Goal: Task Accomplishment & Management: Use online tool/utility

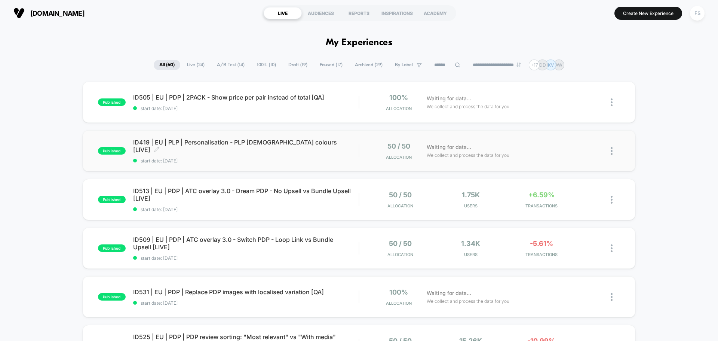
click at [254, 159] on span "start date: [DATE]" at bounding box center [246, 161] width 226 height 6
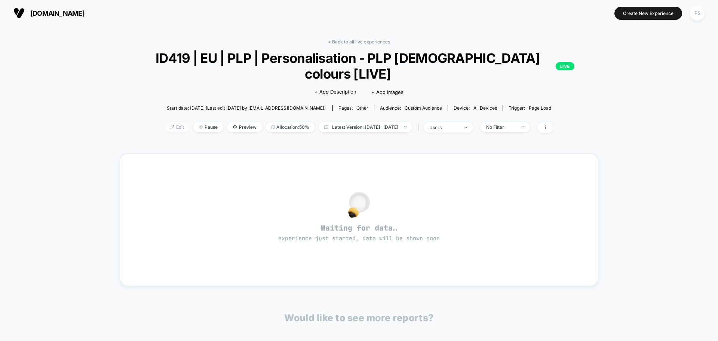
click at [168, 128] on span "Edit" at bounding box center [177, 127] width 25 height 10
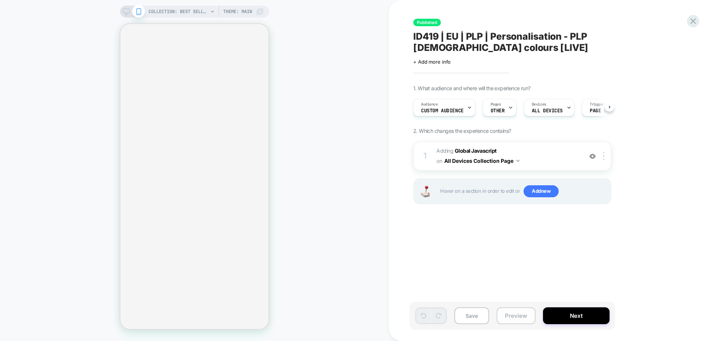
scroll to position [0, 0]
click at [511, 317] on button "Preview" at bounding box center [516, 315] width 39 height 17
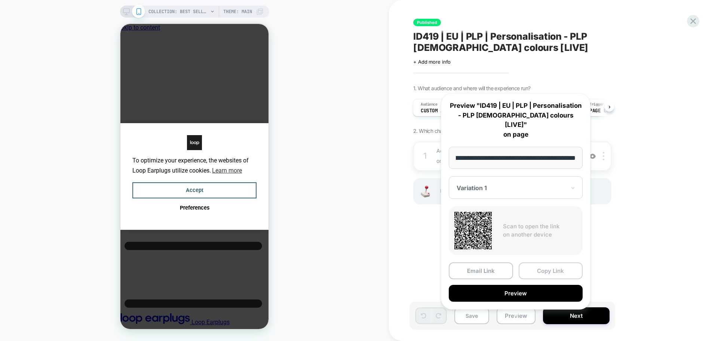
scroll to position [0, 0]
click at [545, 262] on button "Copy Link" at bounding box center [551, 270] width 64 height 17
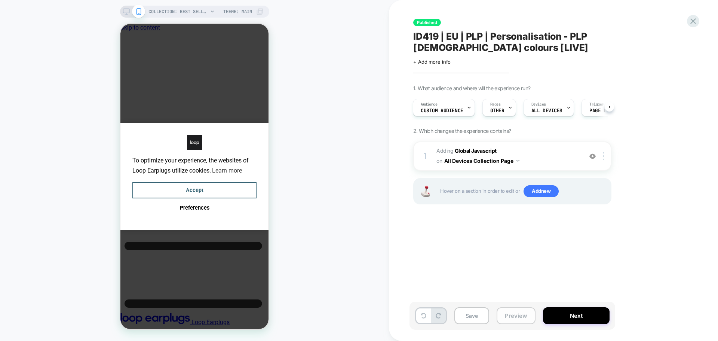
click at [521, 314] on button "Preview" at bounding box center [516, 315] width 39 height 17
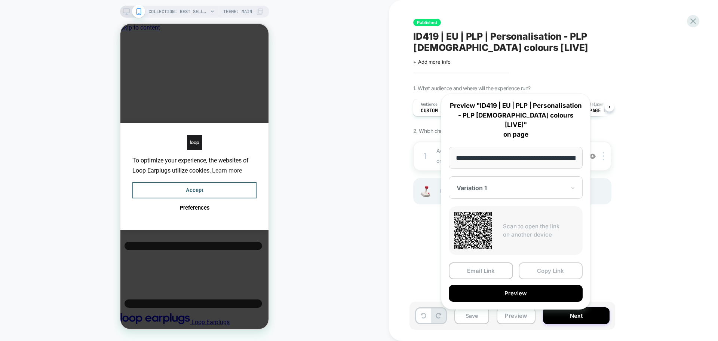
click at [540, 262] on button "Copy Link" at bounding box center [551, 270] width 64 height 17
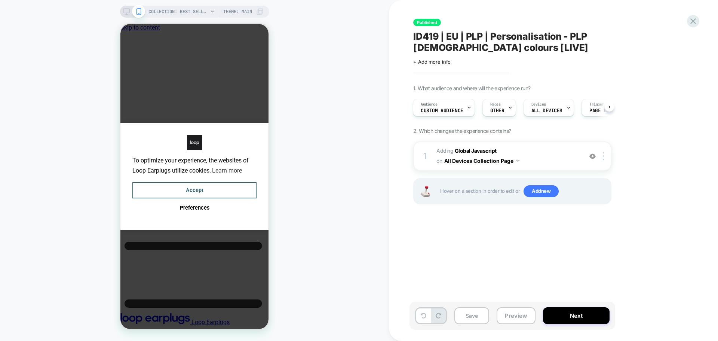
scroll to position [0, 1]
click at [696, 18] on icon at bounding box center [693, 21] width 10 height 10
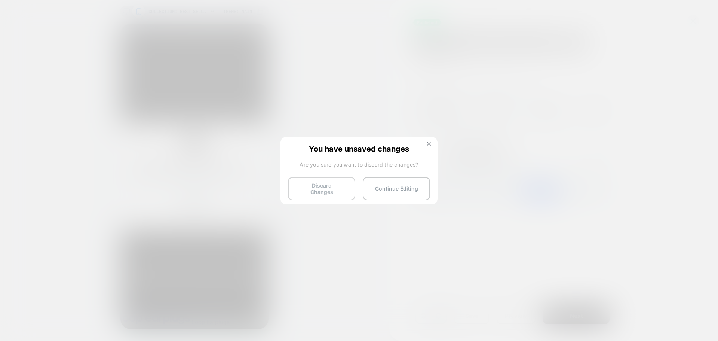
click at [305, 187] on button "Discard Changes" at bounding box center [321, 188] width 67 height 23
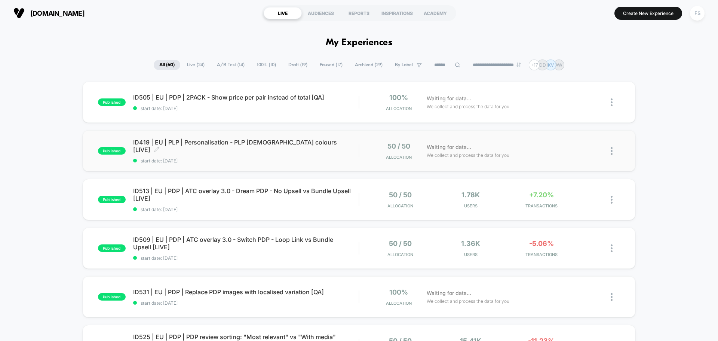
click at [195, 143] on span "ID419 | EU | PLP | Personalisation - PLP Male colours [LIVE] Click to edit expe…" at bounding box center [246, 145] width 226 height 15
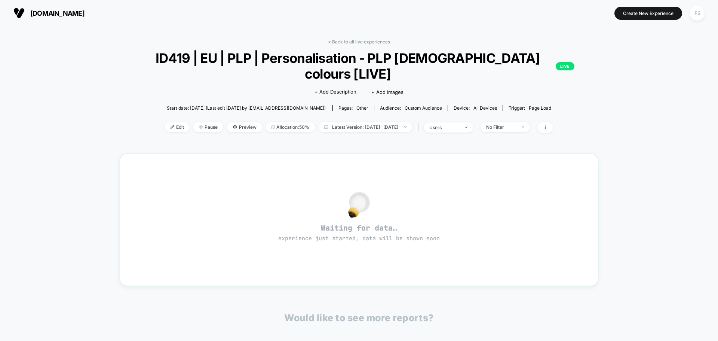
click at [352, 45] on div "< Back to all live experiences ID419 | EU | PLP | Personalisation - PLP Male co…" at bounding box center [359, 90] width 479 height 103
click at [355, 40] on link "< Back to all live experiences" at bounding box center [359, 42] width 62 height 6
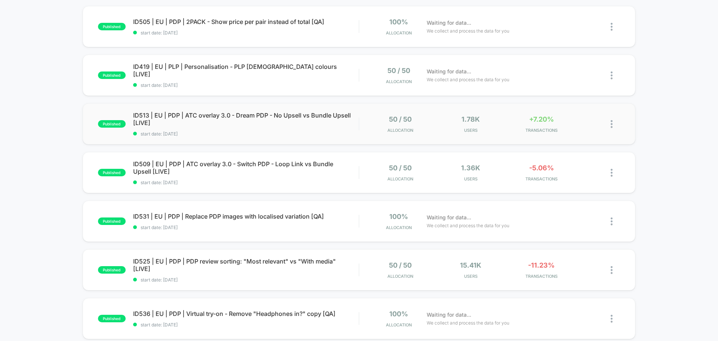
scroll to position [75, 0]
click at [168, 217] on span "ID531 | EU | PDP | Replace PDP images with localised variation [QA] Click to ed…" at bounding box center [246, 216] width 226 height 7
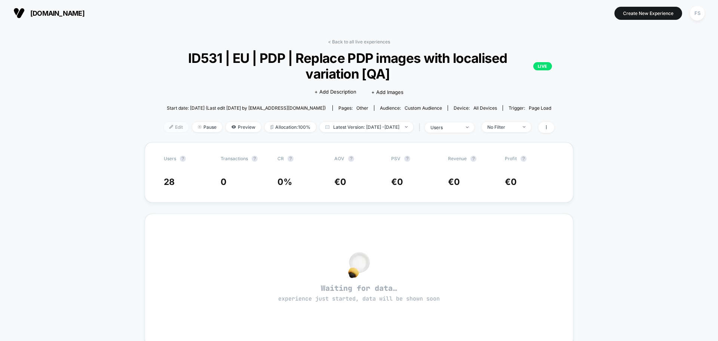
click at [168, 125] on span "Edit" at bounding box center [176, 127] width 25 height 10
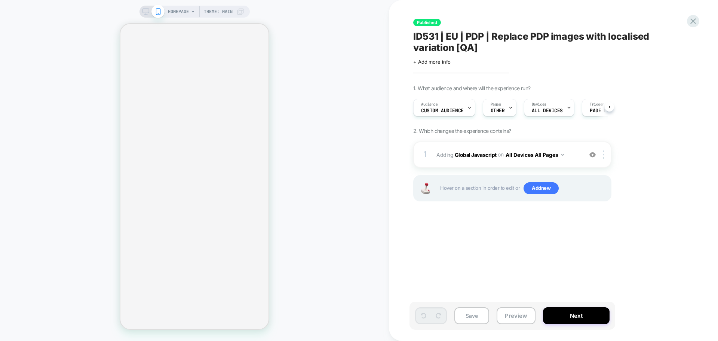
scroll to position [0, 0]
click at [458, 154] on b "Global Javascript" at bounding box center [476, 154] width 42 height 6
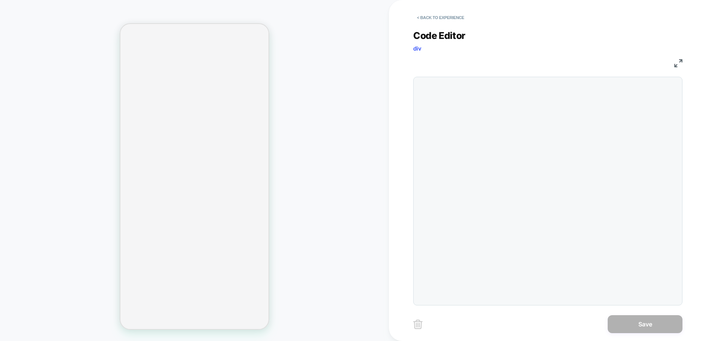
click at [678, 65] on img at bounding box center [678, 63] width 8 height 8
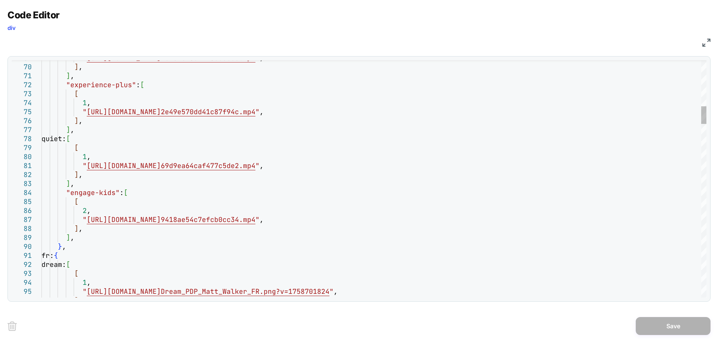
scroll to position [0, 0]
type textarea "**********"
drag, startPoint x: 664, startPoint y: 322, endPoint x: 644, endPoint y: 323, distance: 19.9
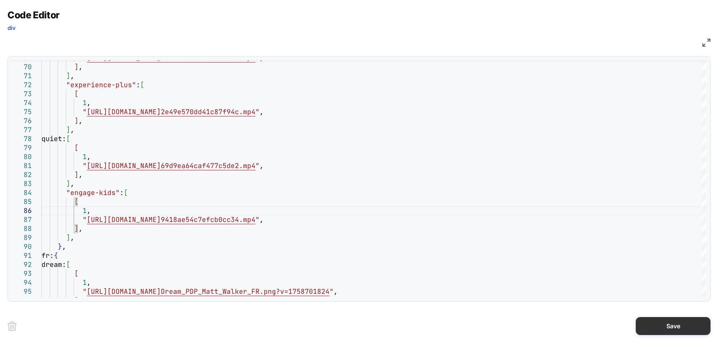
click at [664, 322] on button "Save" at bounding box center [673, 326] width 75 height 18
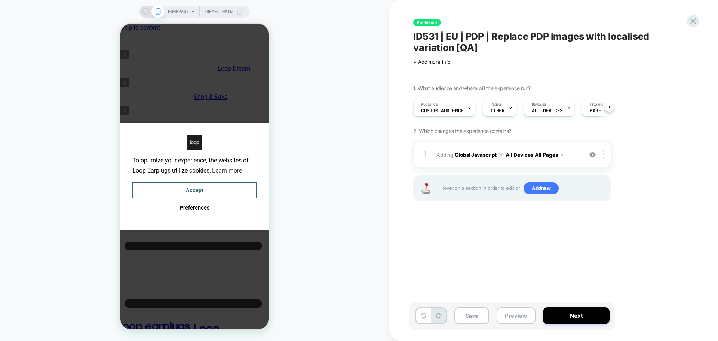
scroll to position [0, 0]
click at [456, 319] on button "Save" at bounding box center [472, 315] width 35 height 17
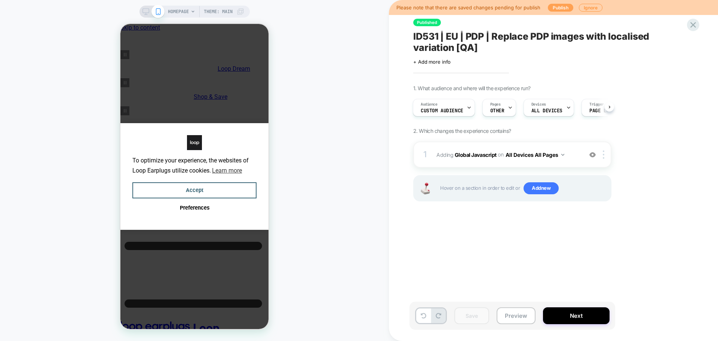
click at [558, 7] on button "Publish" at bounding box center [560, 8] width 25 height 8
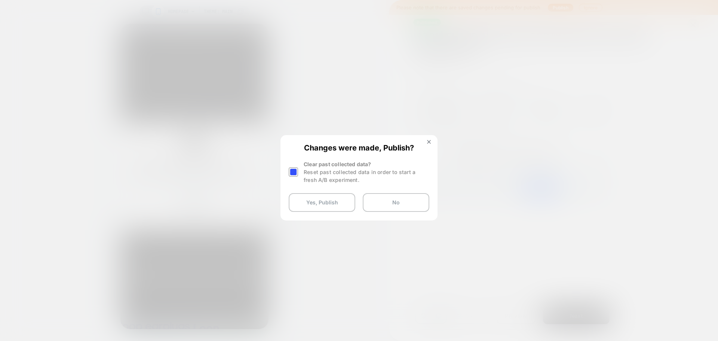
click at [296, 174] on div at bounding box center [293, 171] width 9 height 9
click at [312, 202] on button "Yes, Publish" at bounding box center [322, 202] width 67 height 19
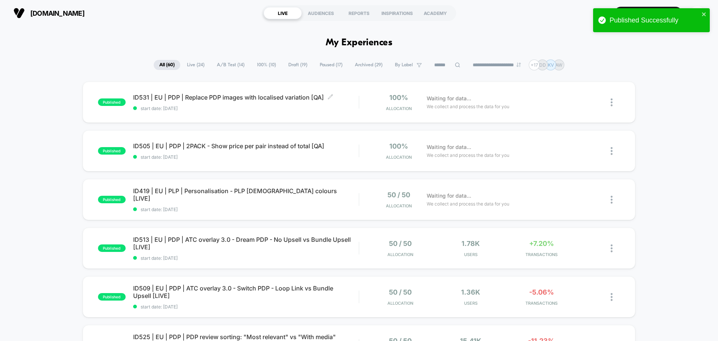
drag, startPoint x: 241, startPoint y: 104, endPoint x: 360, endPoint y: 104, distance: 119.3
click at [241, 104] on div "ID531 | EU | PDP | Replace PDP images with localised variation [QA] Click to ed…" at bounding box center [246, 103] width 226 height 18
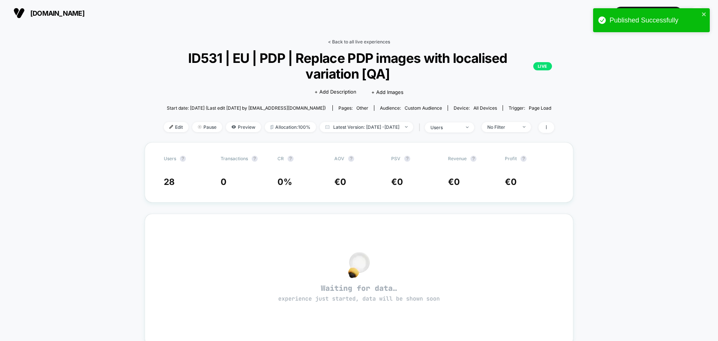
click at [361, 41] on link "< Back to all live experiences" at bounding box center [359, 42] width 62 height 6
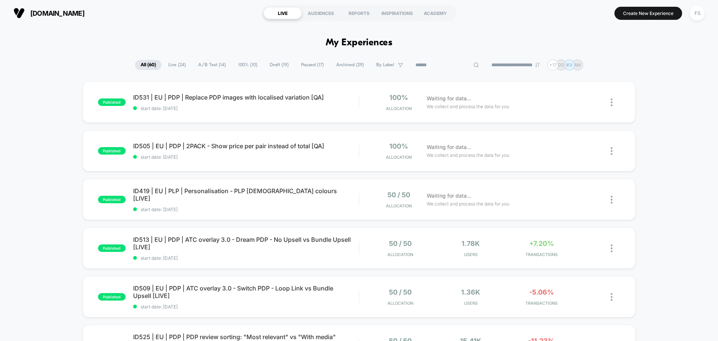
click at [446, 67] on input at bounding box center [447, 65] width 75 height 9
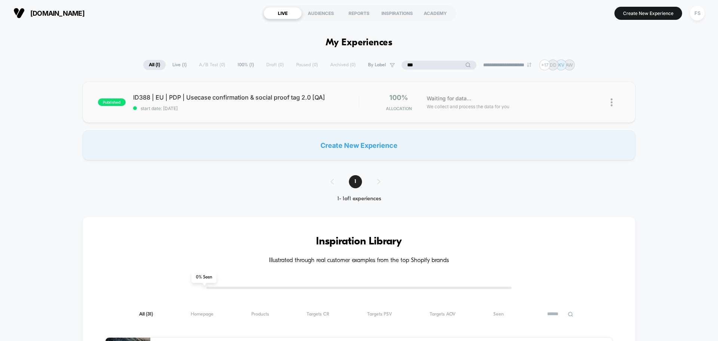
type input "***"
click at [198, 97] on span "ID388 | EU | PDP | Usecase confirmation & social proof tag 2.0 [QA] Click to ed…" at bounding box center [246, 97] width 226 height 7
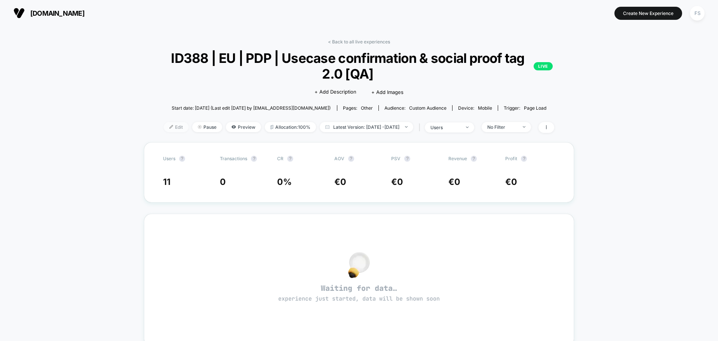
click at [164, 125] on span "Edit" at bounding box center [176, 127] width 25 height 10
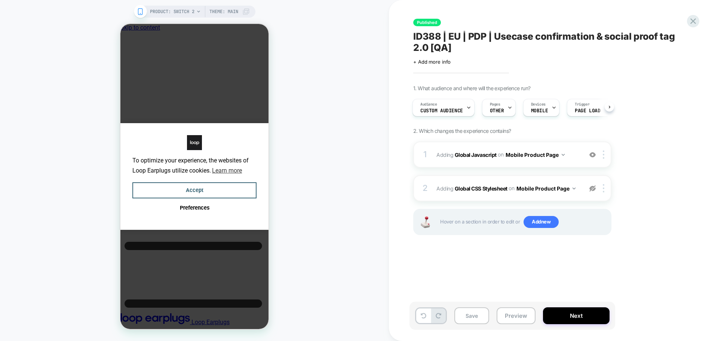
scroll to position [0, 6]
click at [476, 157] on b "Global Javascript" at bounding box center [476, 154] width 42 height 6
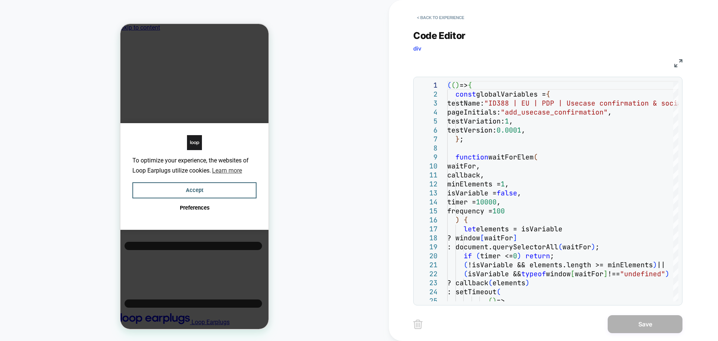
click at [681, 61] on img at bounding box center [678, 63] width 8 height 8
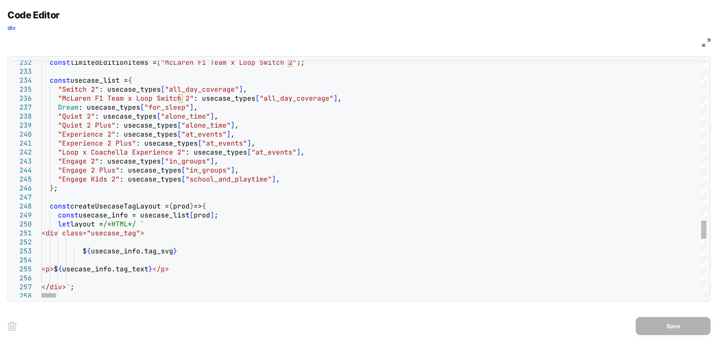
type textarea "**********"
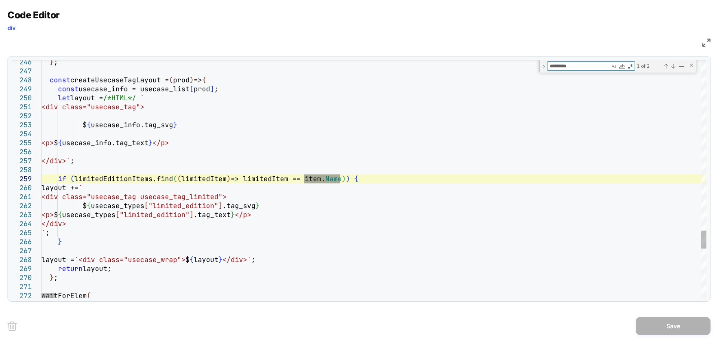
type textarea "*********"
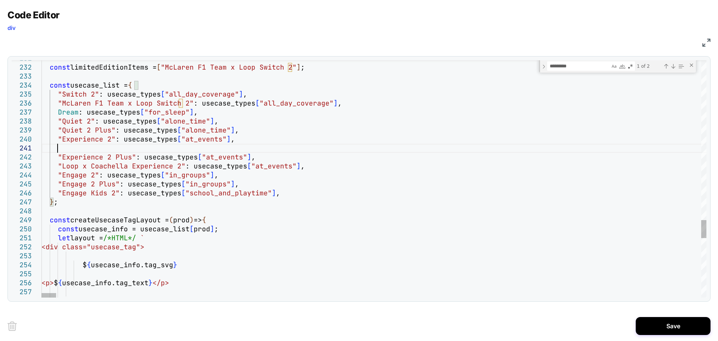
scroll to position [0, 16]
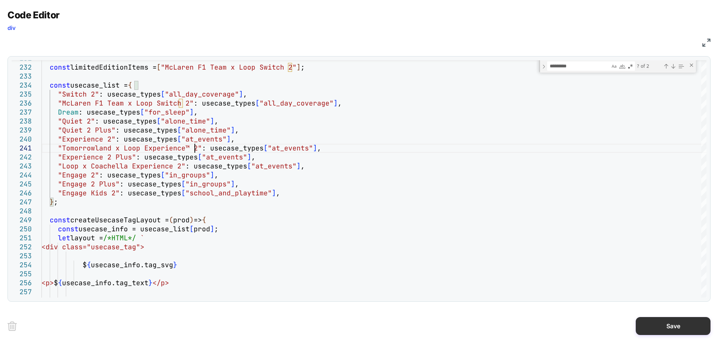
type textarea "**********"
click at [648, 321] on button "Save" at bounding box center [673, 326] width 75 height 18
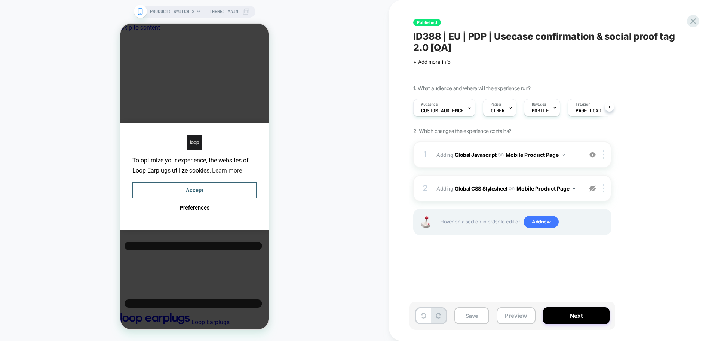
scroll to position [0, 0]
click at [502, 109] on span "OTHER" at bounding box center [497, 110] width 14 height 5
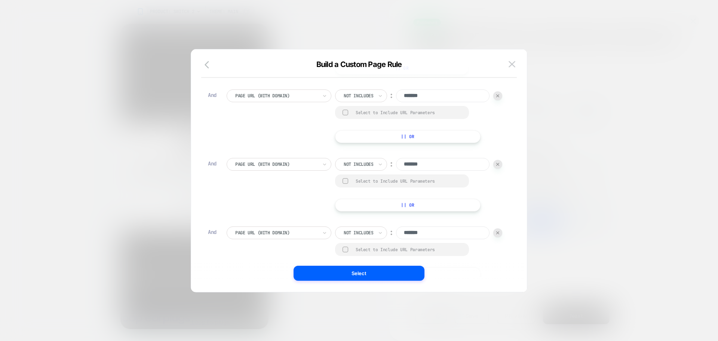
scroll to position [126, 0]
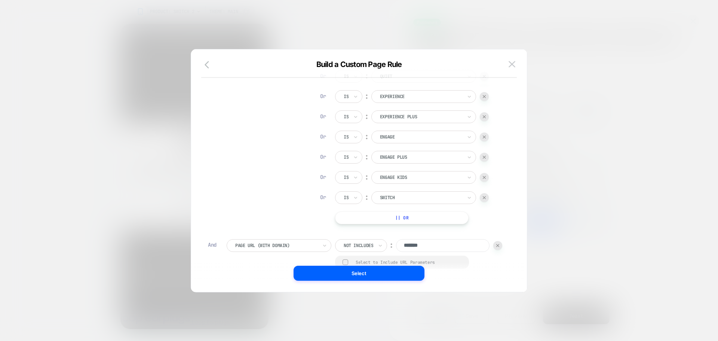
click at [413, 217] on button "|| Or" at bounding box center [402, 217] width 134 height 13
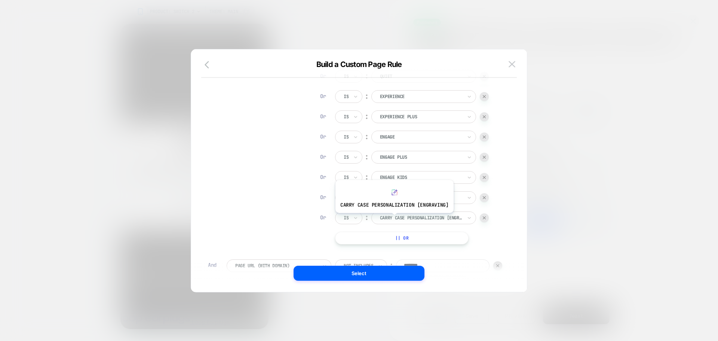
click at [393, 218] on div at bounding box center [421, 217] width 82 height 7
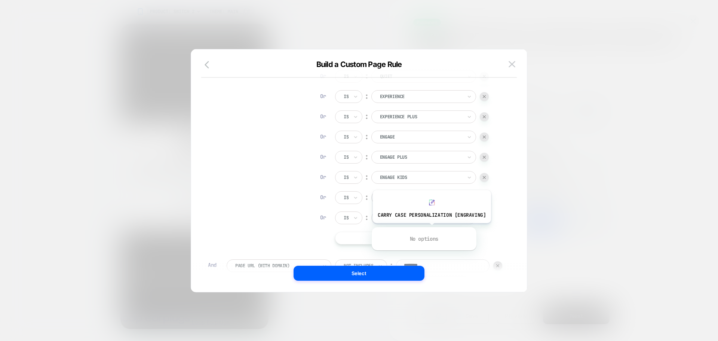
type input "***"
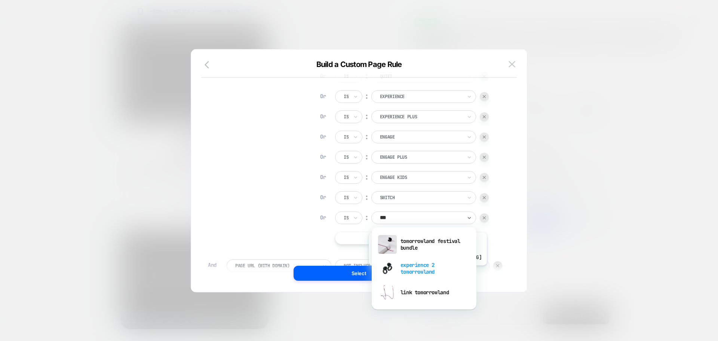
click at [426, 270] on div "experience 2 tomorrowland" at bounding box center [424, 268] width 97 height 24
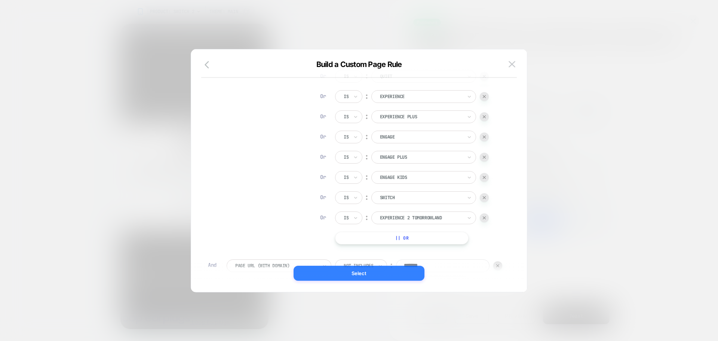
click at [387, 270] on button "Select" at bounding box center [359, 273] width 131 height 15
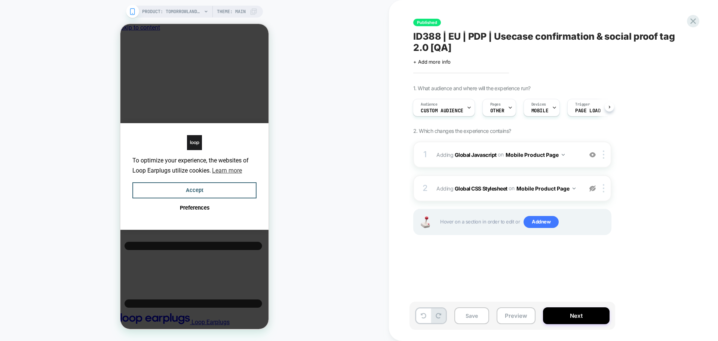
scroll to position [0, 1]
click at [477, 316] on button "Save" at bounding box center [472, 315] width 35 height 17
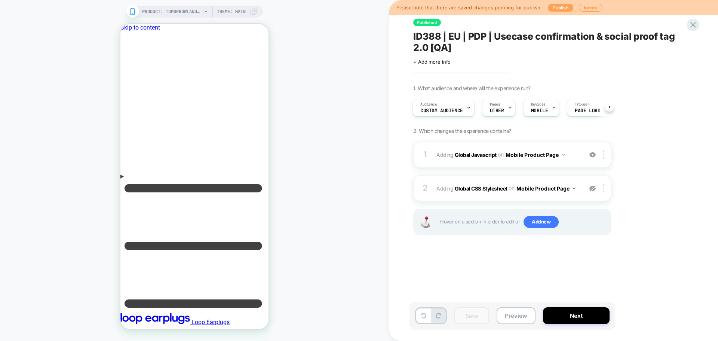
scroll to position [0, 0]
click at [558, 10] on button "Publish" at bounding box center [560, 8] width 25 height 8
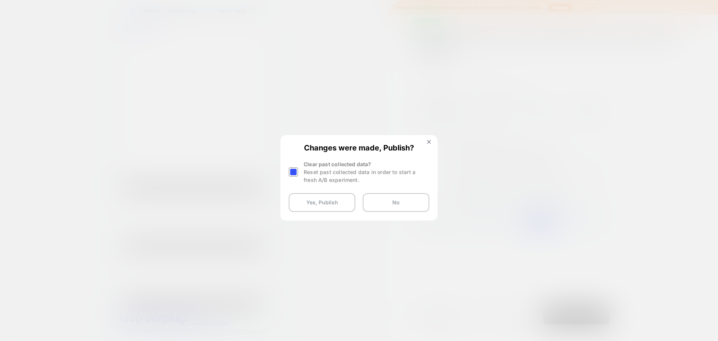
click at [295, 171] on div at bounding box center [293, 171] width 9 height 9
click at [309, 202] on button "Yes, Publish" at bounding box center [322, 202] width 67 height 19
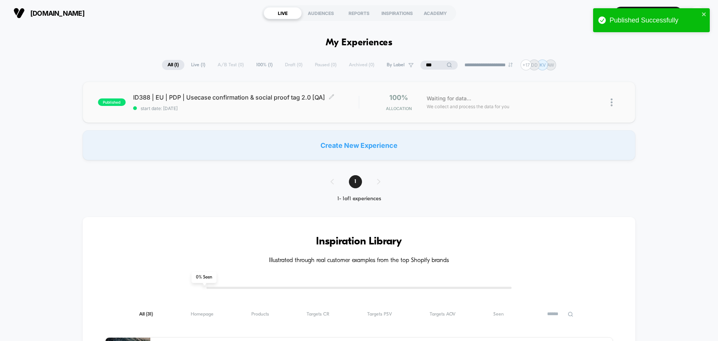
click at [300, 108] on span "start date: [DATE]" at bounding box center [246, 108] width 226 height 6
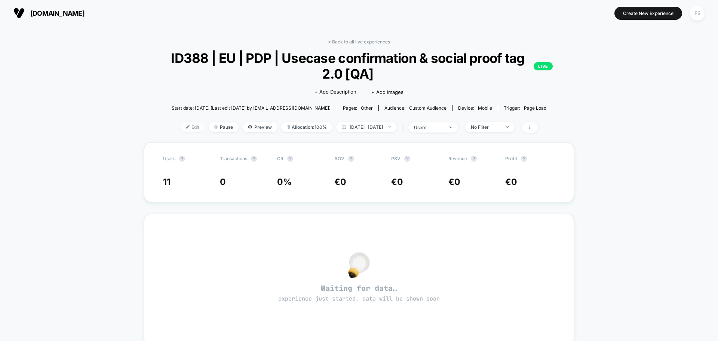
click at [185, 127] on span "Edit" at bounding box center [192, 127] width 25 height 10
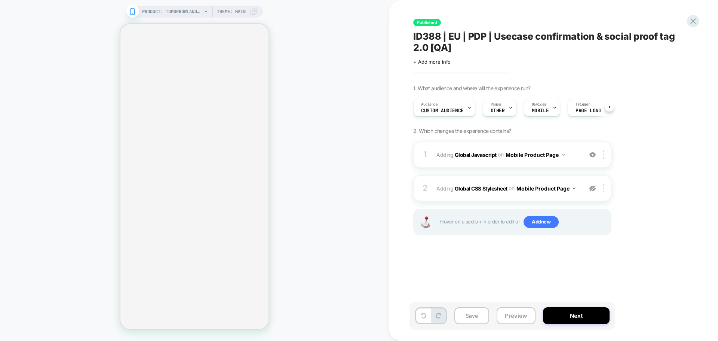
scroll to position [0, 0]
click at [472, 154] on b "Global Javascript" at bounding box center [476, 154] width 42 height 6
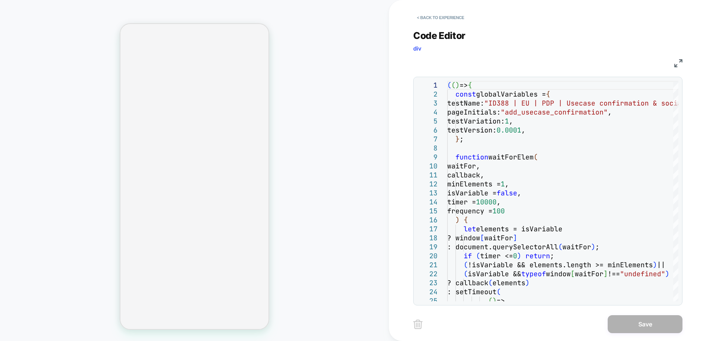
click at [679, 64] on img at bounding box center [678, 63] width 8 height 8
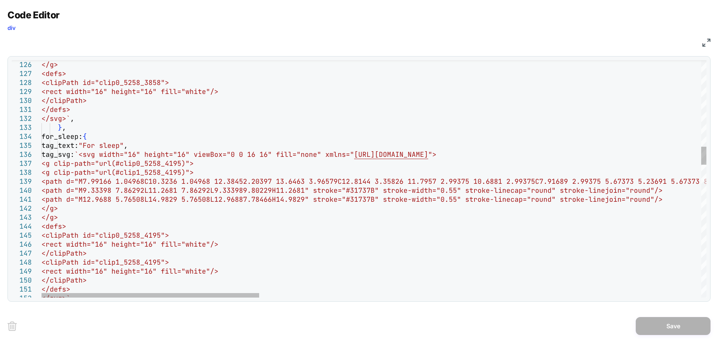
scroll to position [0, 0]
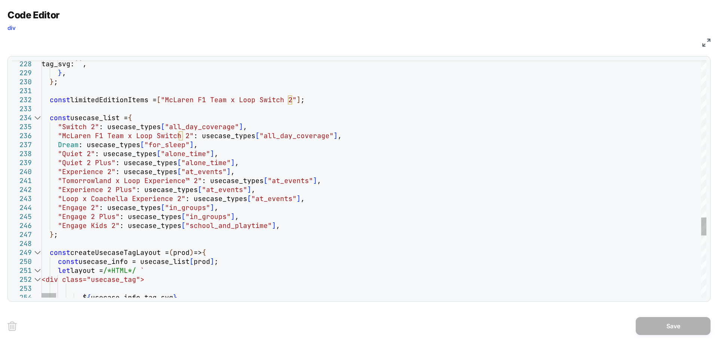
type textarea "**********"
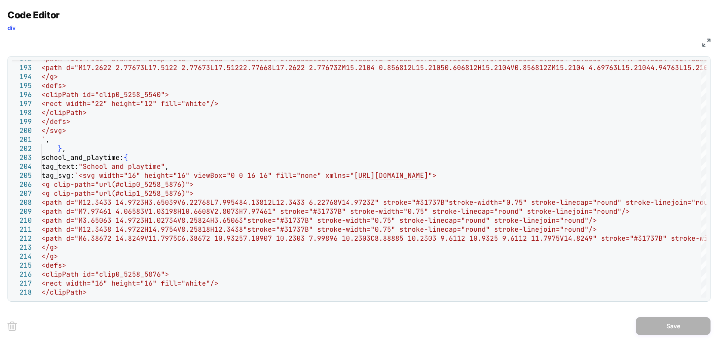
click at [707, 46] on img at bounding box center [707, 43] width 8 height 8
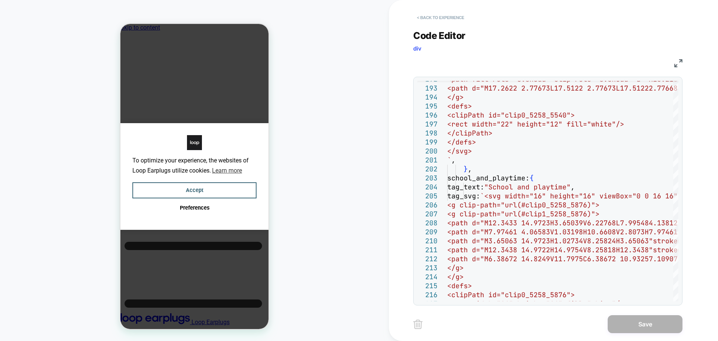
click at [427, 12] on button "< Back to experience" at bounding box center [440, 18] width 55 height 12
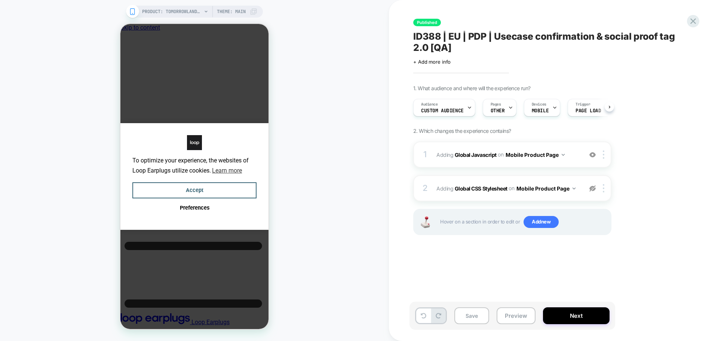
scroll to position [0, 0]
click at [690, 21] on icon at bounding box center [693, 21] width 10 height 10
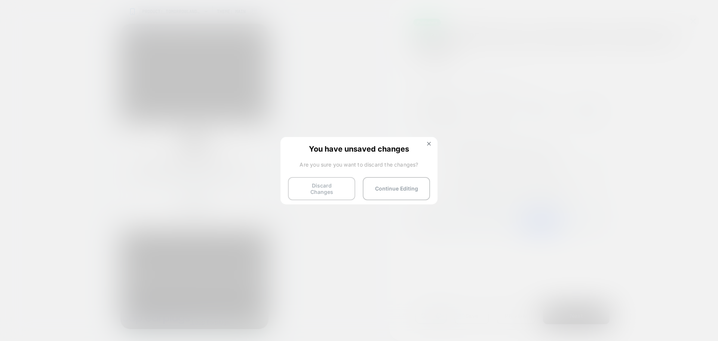
click at [300, 180] on button "Discard Changes" at bounding box center [321, 188] width 67 height 23
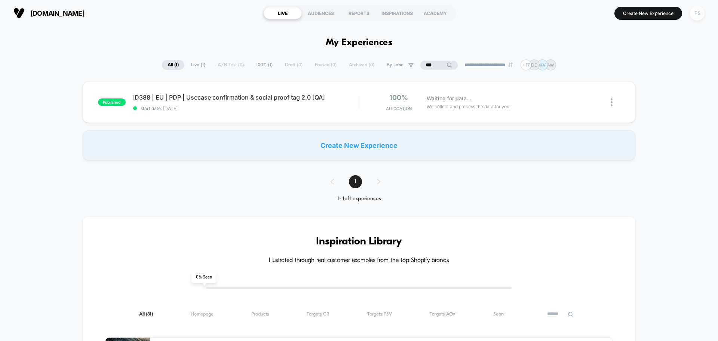
click at [697, 15] on div "FS" at bounding box center [697, 13] width 15 height 15
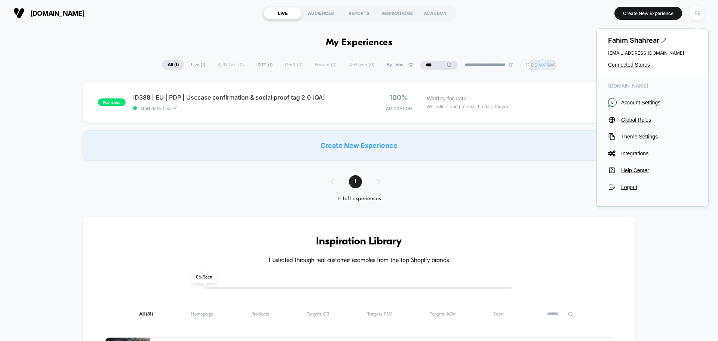
click at [639, 61] on div "Fahim Shahrear fahim.shahrear@echologyx.com Connected Stores" at bounding box center [652, 52] width 111 height 46
click at [638, 64] on span "Connected Stores" at bounding box center [652, 65] width 89 height 6
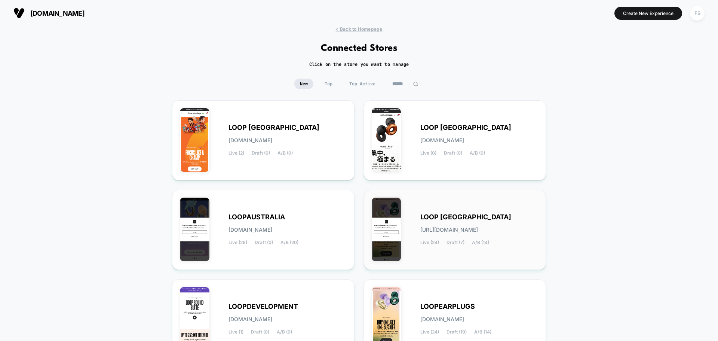
click at [425, 214] on span "LOOP [GEOGRAPHIC_DATA]" at bounding box center [465, 216] width 91 height 5
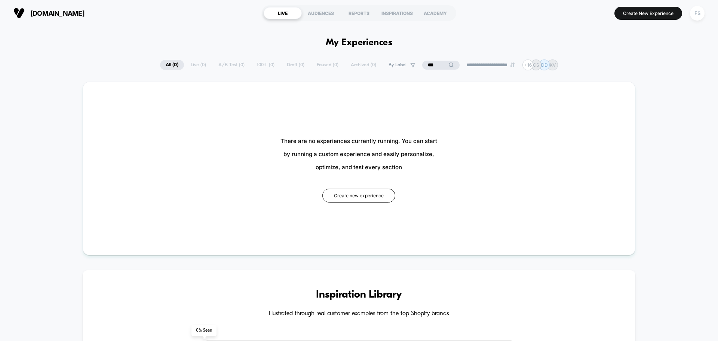
click at [432, 64] on input "***" at bounding box center [441, 65] width 75 height 9
type input "*"
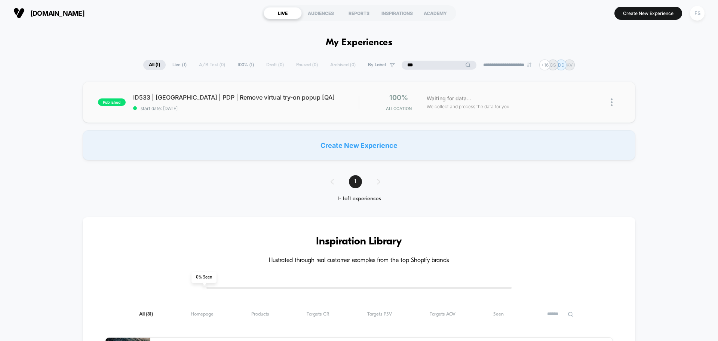
type input "***"
click at [185, 111] on div "published ID533 | USA | PDP | Remove virtual try-on popup [QA] start date: 10/1…" at bounding box center [359, 102] width 553 height 41
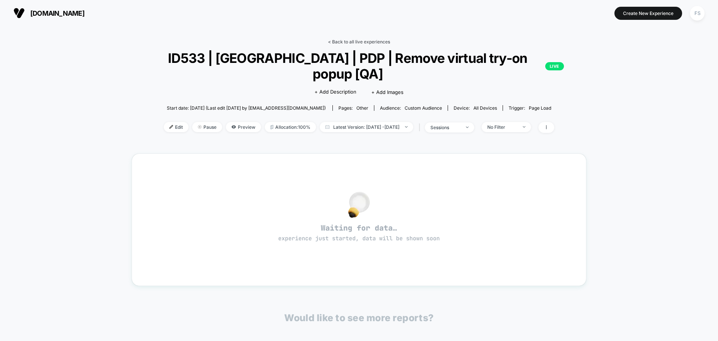
click at [364, 40] on link "< Back to all live experiences" at bounding box center [359, 42] width 62 height 6
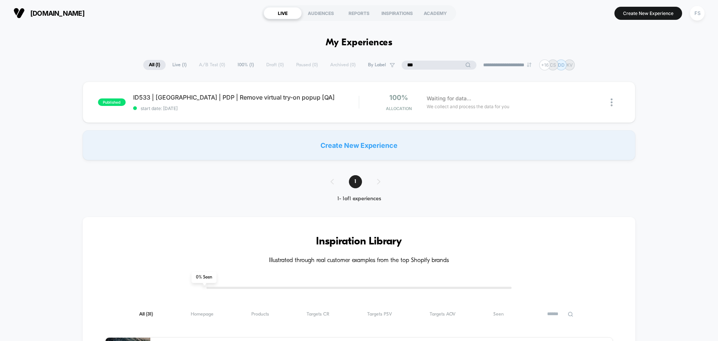
click at [438, 64] on input "***" at bounding box center [439, 65] width 75 height 9
type input "***"
click at [200, 119] on div "published ID506 | USA | PDP | Usecase confirmation & social proof tag 2.0 [QA] …" at bounding box center [359, 102] width 553 height 41
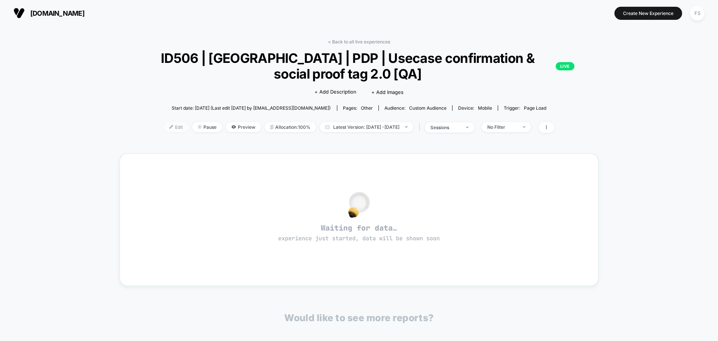
click at [174, 127] on span "Edit" at bounding box center [176, 127] width 25 height 10
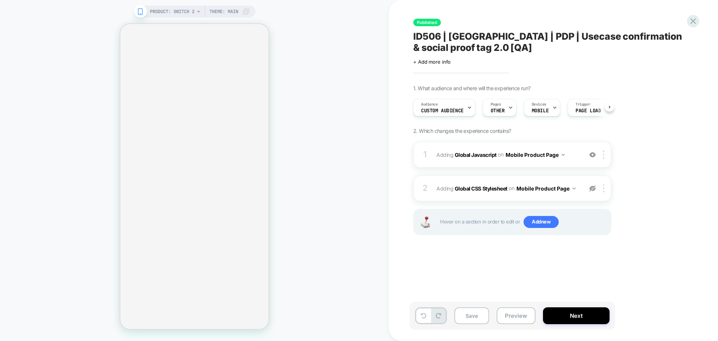
scroll to position [0, 1]
drag, startPoint x: 468, startPoint y: 154, endPoint x: 407, endPoint y: 123, distance: 68.4
click at [468, 154] on b "Global Javascript" at bounding box center [476, 154] width 42 height 6
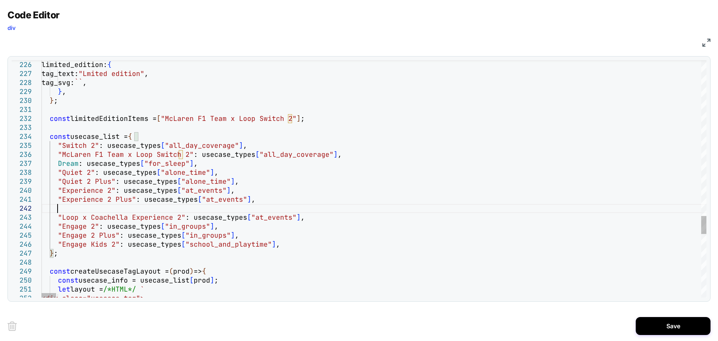
scroll to position [0, 6]
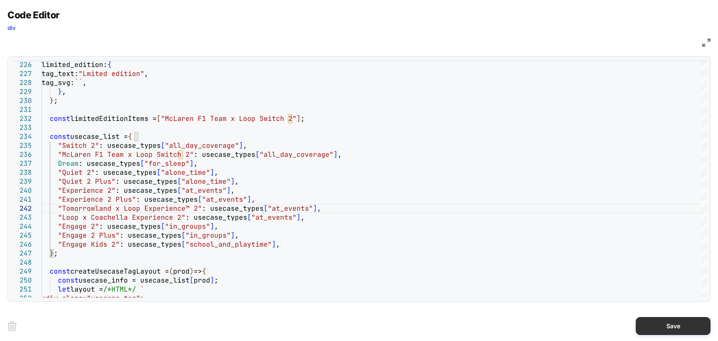
type textarea "**********"
click at [666, 325] on button "Save" at bounding box center [673, 326] width 75 height 18
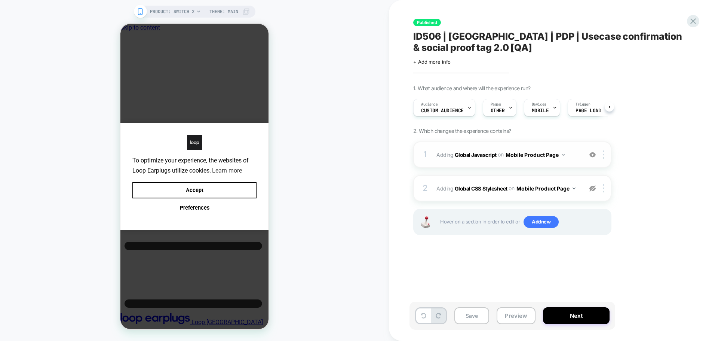
scroll to position [0, 0]
click at [500, 106] on div "Pages OTHER" at bounding box center [497, 107] width 29 height 17
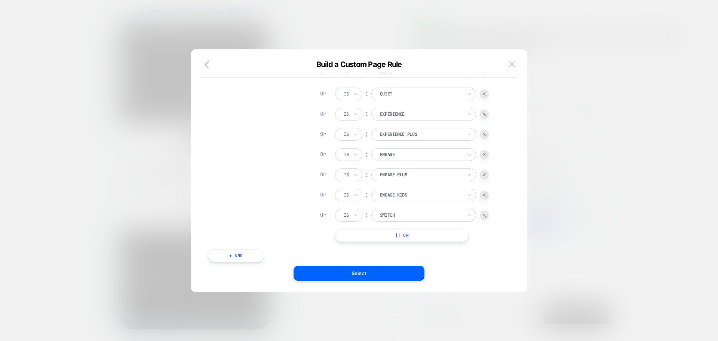
scroll to position [112, 0]
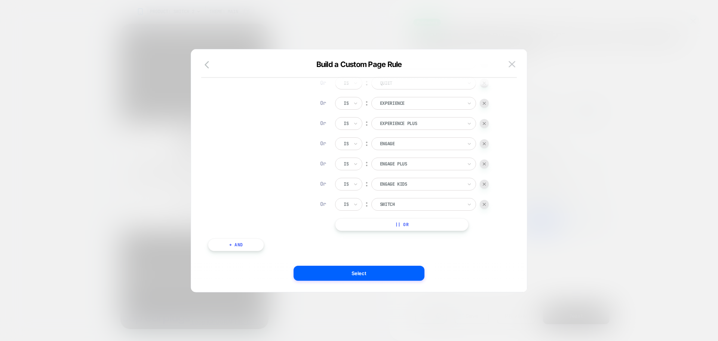
click at [395, 223] on button "|| Or" at bounding box center [402, 224] width 134 height 13
click at [399, 223] on div at bounding box center [421, 224] width 82 height 7
type input "***"
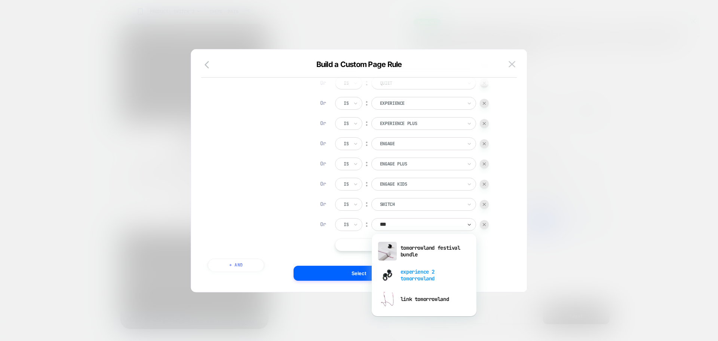
click at [430, 274] on div "experience 2 tomorrowland" at bounding box center [424, 275] width 97 height 24
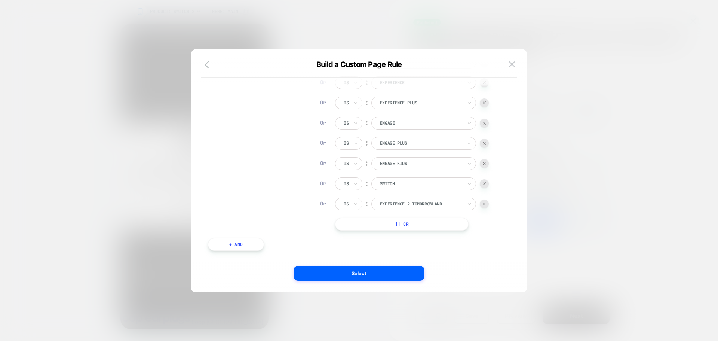
scroll to position [144, 0]
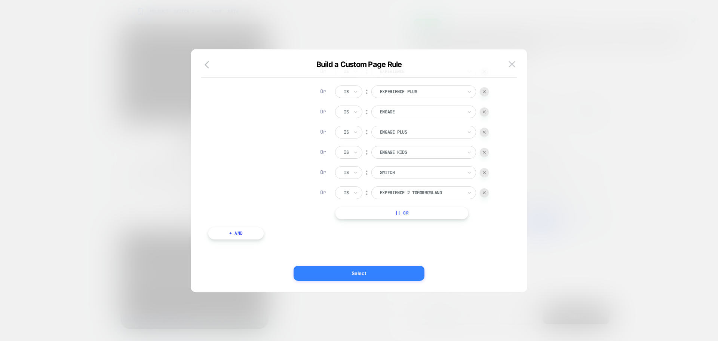
click at [408, 279] on button "Select" at bounding box center [359, 273] width 131 height 15
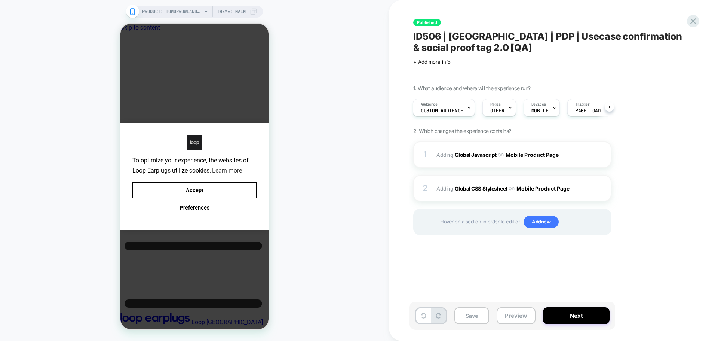
scroll to position [0, 1]
click at [469, 315] on button "Save" at bounding box center [472, 315] width 35 height 17
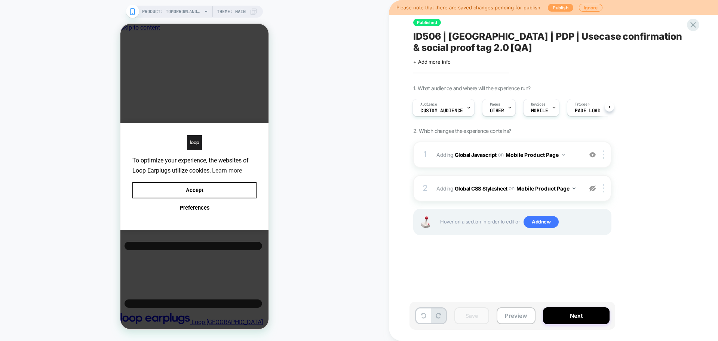
click at [567, 7] on button "Publish" at bounding box center [560, 8] width 25 height 8
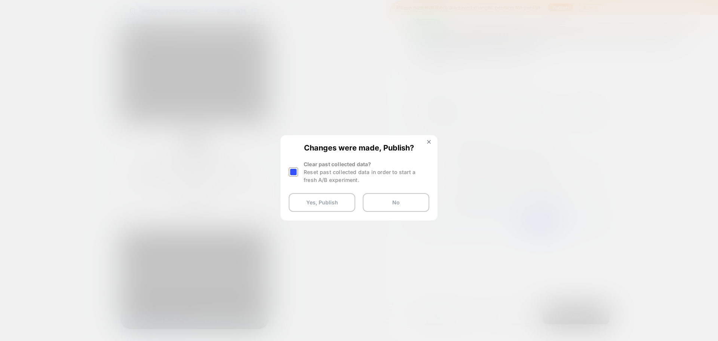
click at [292, 173] on div at bounding box center [293, 171] width 9 height 9
click at [315, 203] on button "Yes, Publish" at bounding box center [322, 202] width 67 height 19
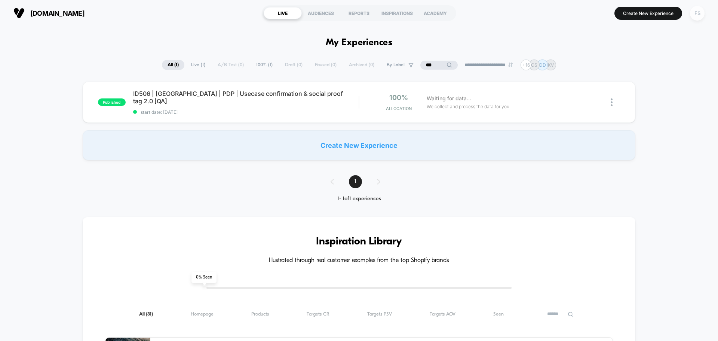
click at [700, 11] on div "FS" at bounding box center [697, 13] width 15 height 15
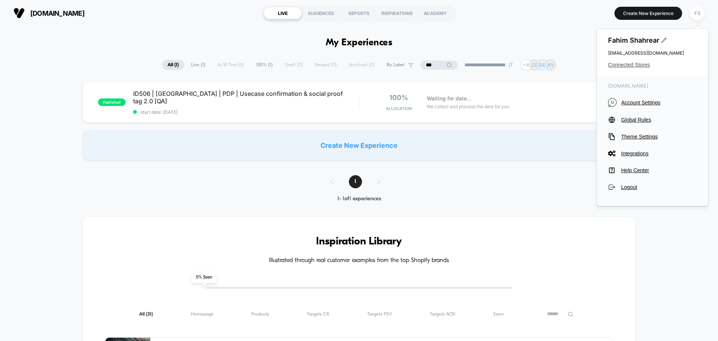
click at [633, 67] on span "Connected Stores" at bounding box center [652, 65] width 89 height 6
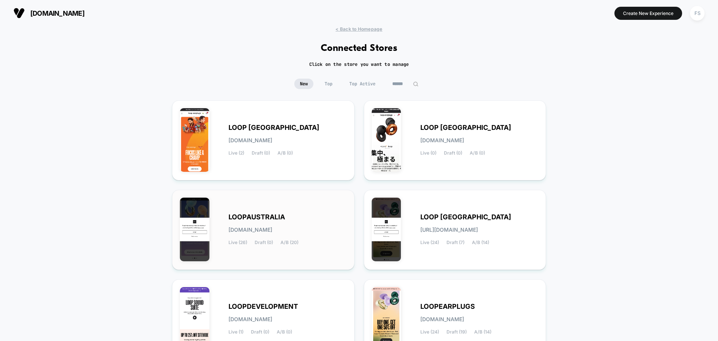
click at [222, 219] on div "LOOPAUSTRALIA [DOMAIN_NAME] Live (26) Draft (0) A/B (20)" at bounding box center [263, 230] width 167 height 64
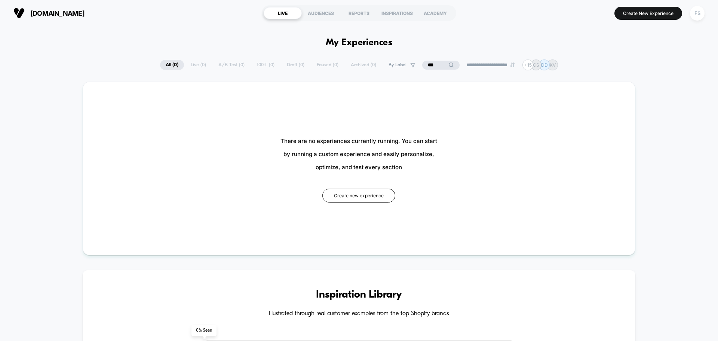
click at [437, 67] on input "***" at bounding box center [440, 65] width 37 height 9
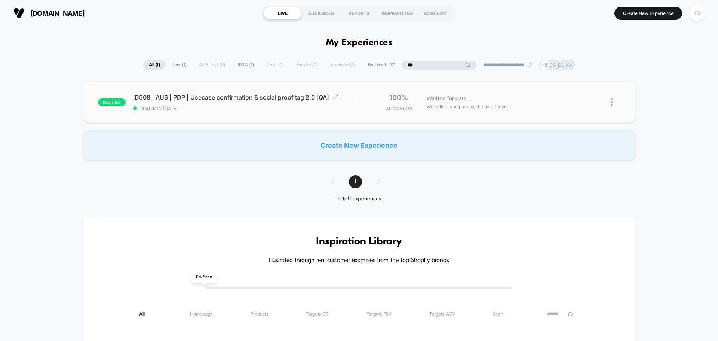
type input "***"
click at [210, 118] on div "published ID508 | AUS | PDP | Usecase confirmation & social proof tag 2.0 [QA] …" at bounding box center [359, 102] width 553 height 41
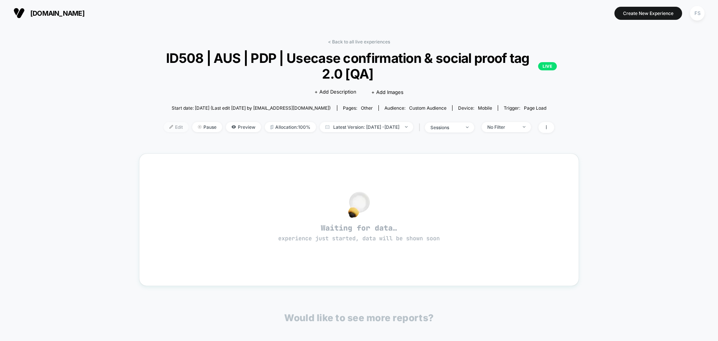
click at [169, 128] on img at bounding box center [171, 127] width 4 height 4
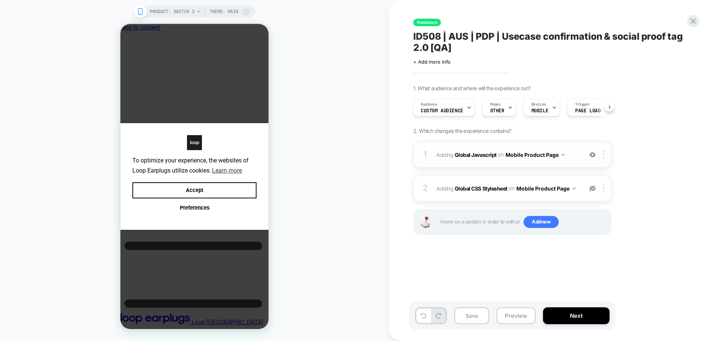
scroll to position [0, 6]
click at [477, 154] on b "Global Javascript" at bounding box center [476, 154] width 42 height 6
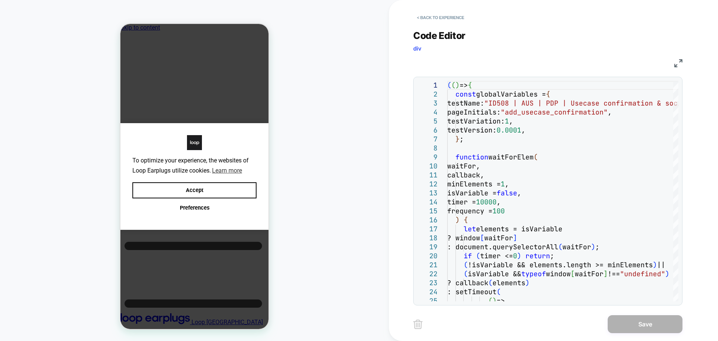
click at [680, 62] on img at bounding box center [678, 63] width 8 height 8
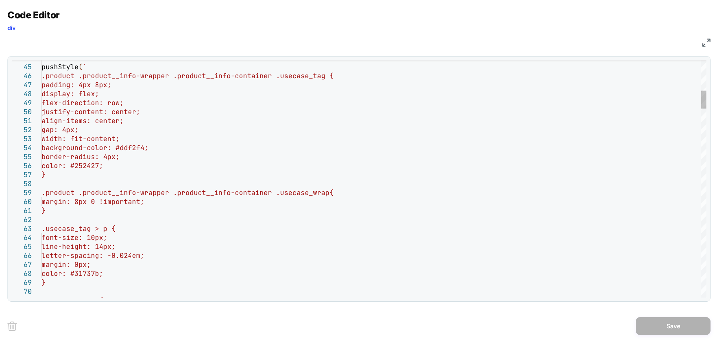
scroll to position [0, 0]
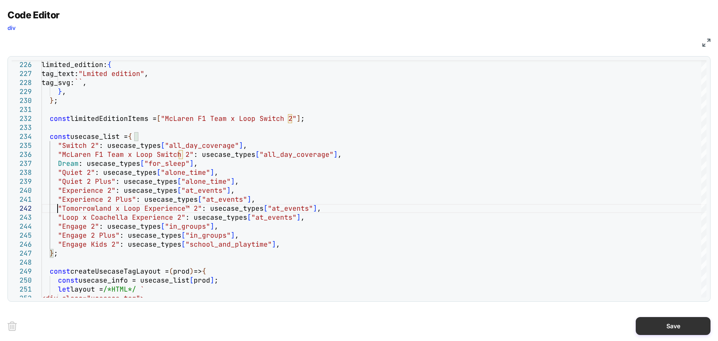
type textarea "**********"
click at [678, 317] on button "Save" at bounding box center [673, 326] width 75 height 18
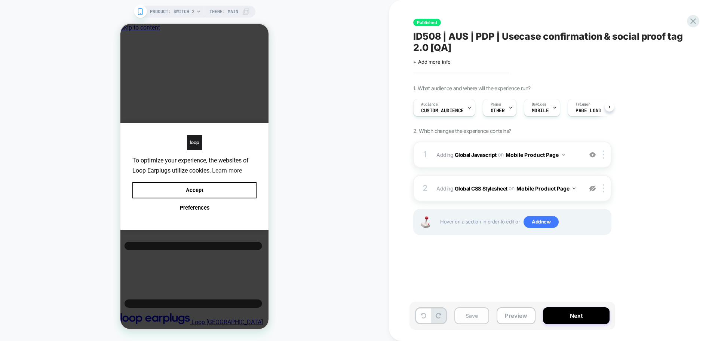
scroll to position [0, 0]
click at [478, 312] on button "Save" at bounding box center [472, 315] width 35 height 17
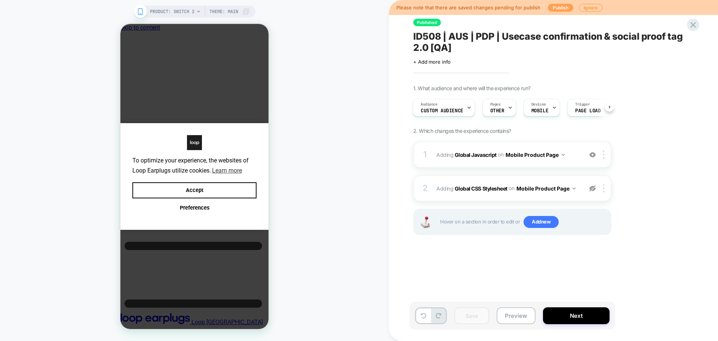
click at [551, 9] on button "Publish" at bounding box center [560, 8] width 25 height 8
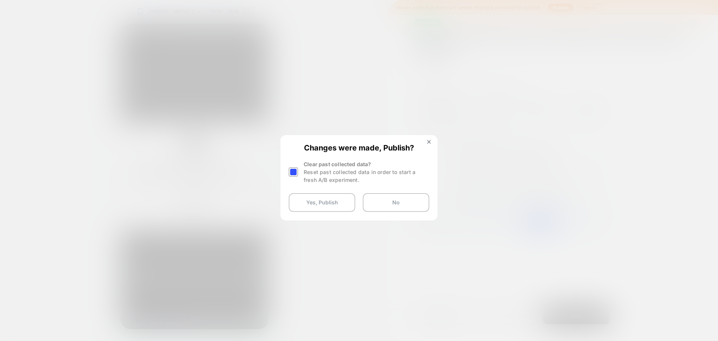
click at [298, 172] on div at bounding box center [293, 171] width 9 height 9
click at [303, 199] on button "Yes, Publish" at bounding box center [322, 202] width 67 height 19
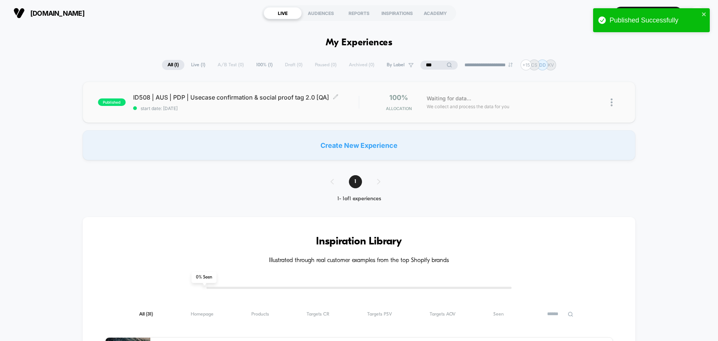
click at [174, 99] on span "ID508 | AUS | PDP | Usecase confirmation & social proof tag 2.0 [QA] Click to e…" at bounding box center [246, 97] width 226 height 7
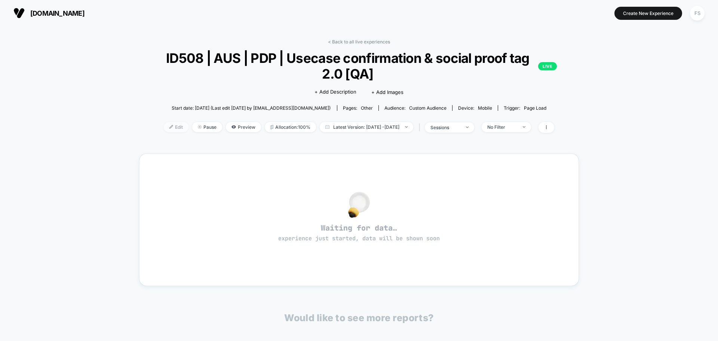
click at [164, 129] on span "Edit" at bounding box center [176, 127] width 25 height 10
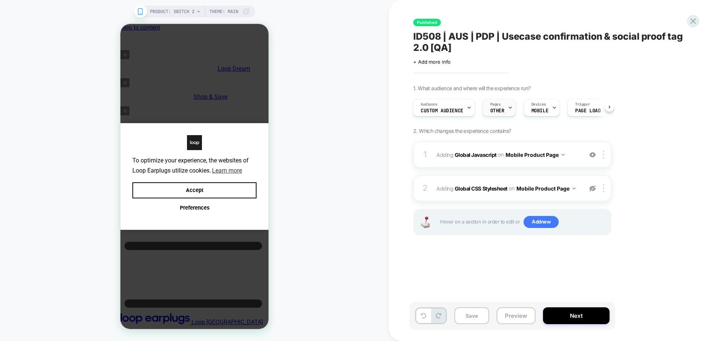
scroll to position [0, 6]
click at [493, 112] on span "OTHER" at bounding box center [497, 110] width 14 height 5
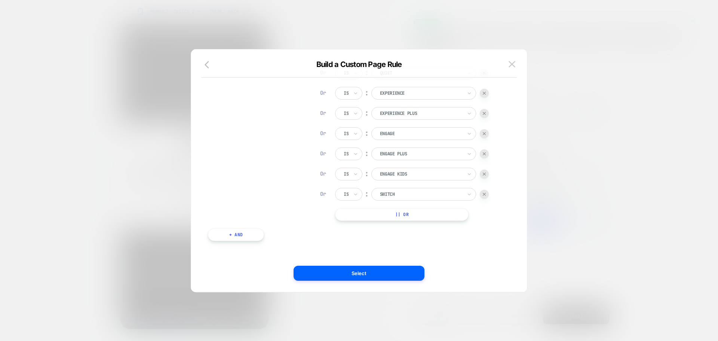
scroll to position [124, 0]
click at [409, 214] on button "|| Or" at bounding box center [402, 212] width 134 height 13
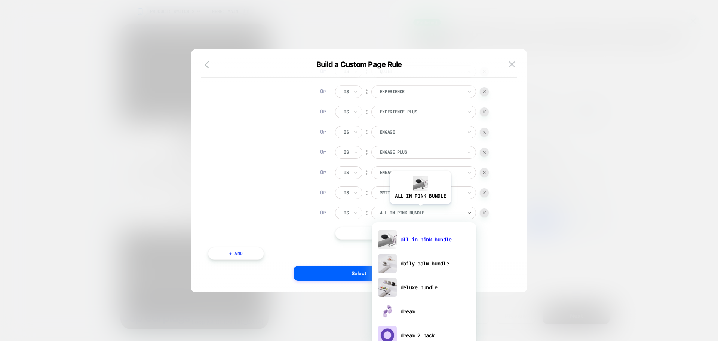
click at [420, 209] on div at bounding box center [421, 212] width 82 height 7
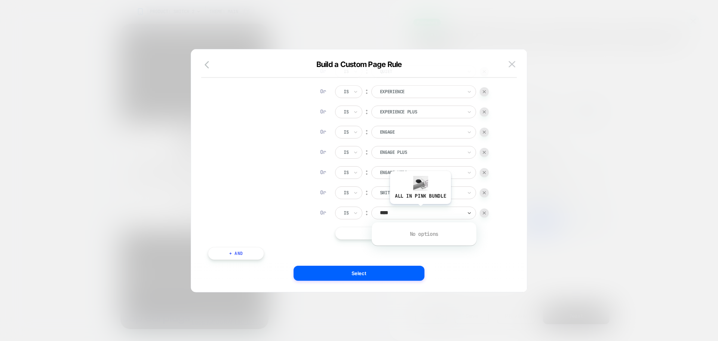
type input "***"
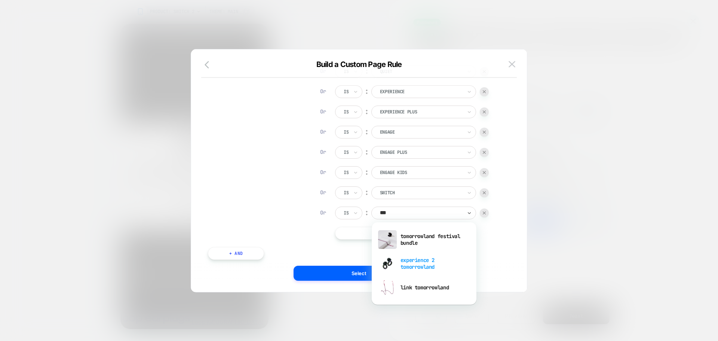
click at [407, 269] on div "experience 2 tomorrowland" at bounding box center [424, 263] width 97 height 24
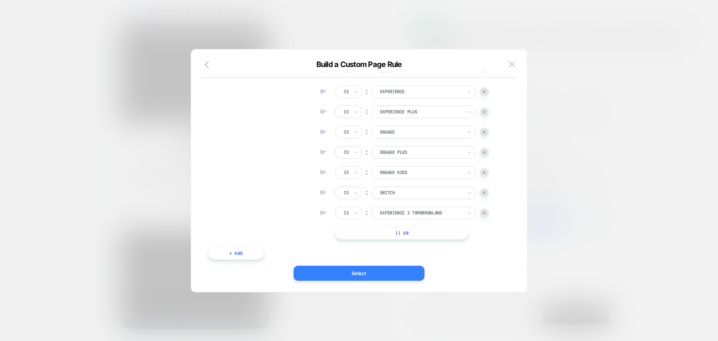
click at [399, 271] on button "Select" at bounding box center [359, 273] width 131 height 15
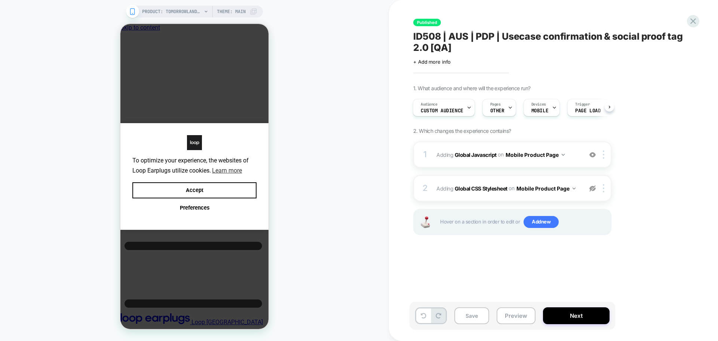
scroll to position [0, 1]
click at [473, 319] on button "Save" at bounding box center [472, 315] width 35 height 17
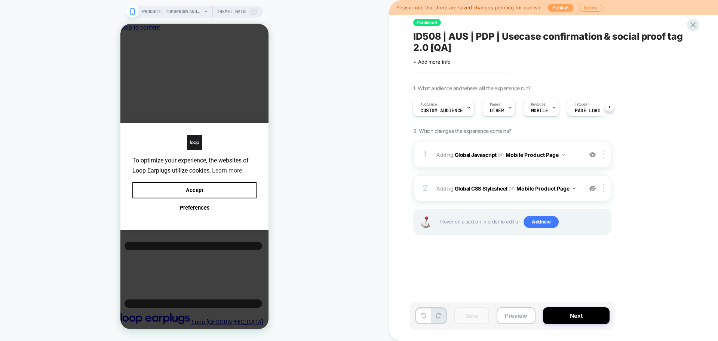
click at [551, 5] on button "Publish" at bounding box center [560, 8] width 25 height 8
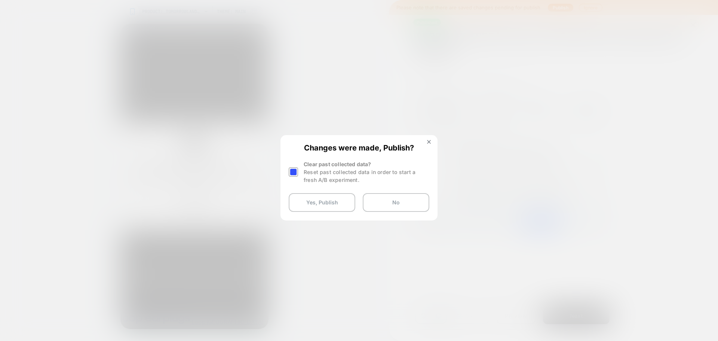
click at [289, 175] on div at bounding box center [293, 171] width 9 height 9
click at [319, 214] on div "Changes were made, Publish? Clear past collected data? Reset past collected dat…" at bounding box center [359, 177] width 156 height 83
click at [324, 205] on button "Yes, Publish" at bounding box center [322, 202] width 67 height 19
